Goal: Task Accomplishment & Management: Complete application form

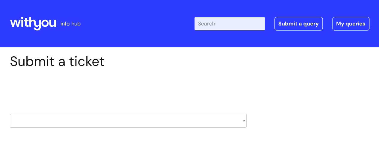
click at [245, 118] on select "HR / People IT and Support Clinical Drug Alerts Finance Accounts Data Support T…" at bounding box center [128, 121] width 236 height 14
select select "it_and_support"
click at [10, 114] on select "HR / People IT and Support Clinical Drug Alerts Finance Accounts Data Support T…" at bounding box center [128, 121] width 236 height 14
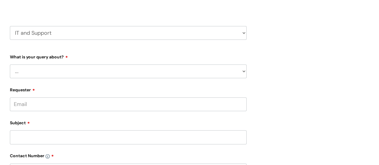
scroll to position [108, 0]
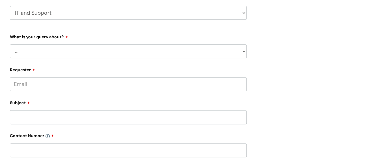
click at [244, 52] on select "... Mobile Phone Reset & MFA Accounts, Starters and Leavers IT Hardware issue I…" at bounding box center [128, 51] width 236 height 14
select select "IT Hardware issue"
click at [10, 44] on select "... Mobile Phone Reset & MFA Accounts, Starters and Leavers IT Hardware issue I…" at bounding box center [128, 51] width 236 height 14
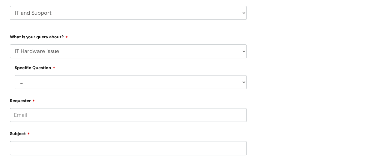
click at [201, 88] on select "... I need a new or replacement ... I’m waiting for new or replacement hardware…" at bounding box center [131, 82] width 232 height 14
select select "Problem with Laptop or Chromebook"
click at [15, 75] on select "... I need a new or replacement ... I’m waiting for new or replacement hardware…" at bounding box center [131, 82] width 232 height 14
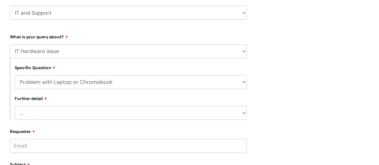
click at [125, 113] on select "... I’ve no sound / microphone I’ve got no internet or wifi I’ve got no camera …" at bounding box center [131, 113] width 232 height 14
click at [15, 107] on select "... I’ve no sound / microphone I’ve got no internet or wifi I’ve got no camera …" at bounding box center [131, 113] width 232 height 14
click at [58, 148] on input "Requester" at bounding box center [128, 146] width 236 height 14
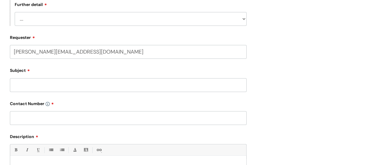
scroll to position [211, 0]
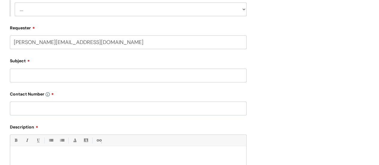
type input "gemma.baker@wearewithyou.org.uk"
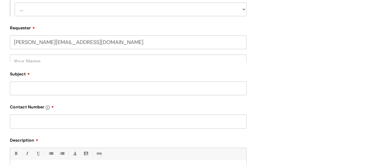
click at [24, 80] on div "Subject" at bounding box center [128, 82] width 236 height 27
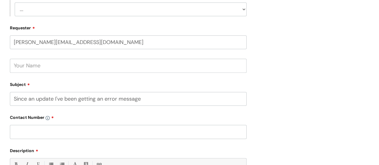
type input "Since an update I've been getting an error message"
